Goal: Find contact information: Find contact information

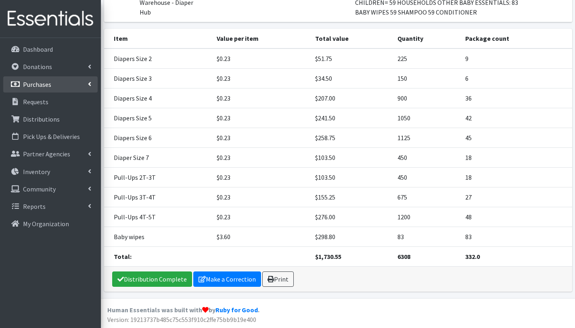
scroll to position [113, 0]
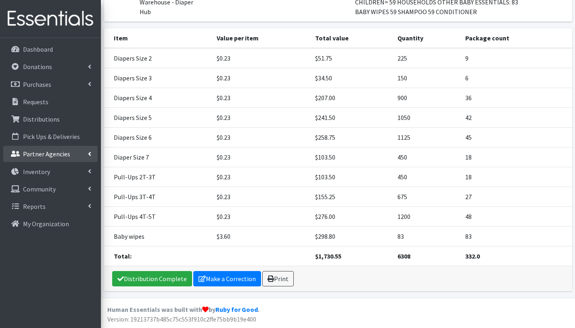
click at [53, 154] on p "Partner Agencies" at bounding box center [46, 154] width 47 height 8
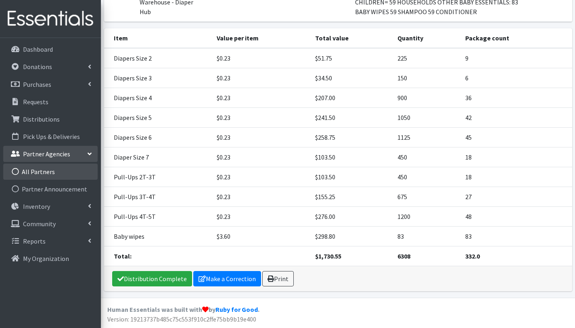
click at [50, 170] on link "All Partners" at bounding box center [50, 172] width 94 height 16
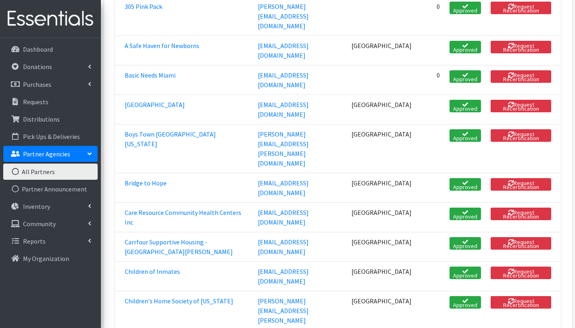
scroll to position [182, 0]
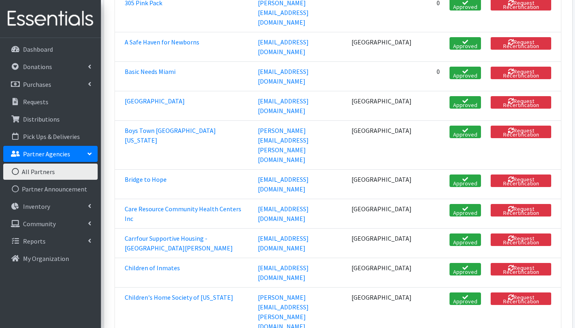
drag, startPoint x: 256, startPoint y: 242, endPoint x: 354, endPoint y: 248, distance: 98.3
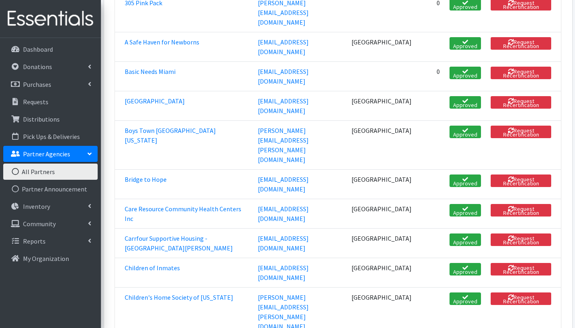
copy tr "lfigueredo@citrusfcn.com"
